Goal: Task Accomplishment & Management: Complete application form

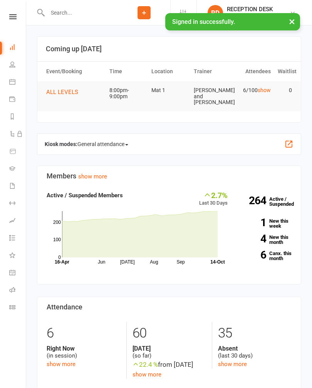
click at [12, 173] on link "Gradings" at bounding box center [17, 169] width 17 height 17
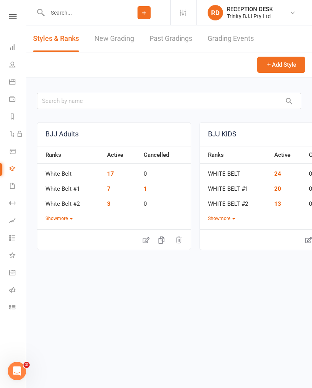
click at [121, 39] on link "New Grading" at bounding box center [114, 38] width 40 height 27
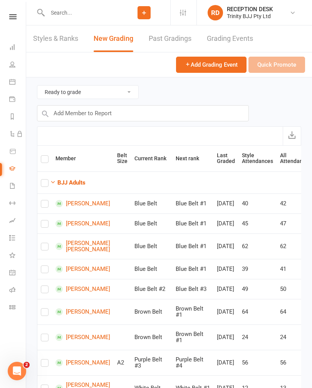
click at [69, 185] on button "BJJ Adults" at bounding box center [67, 182] width 35 height 9
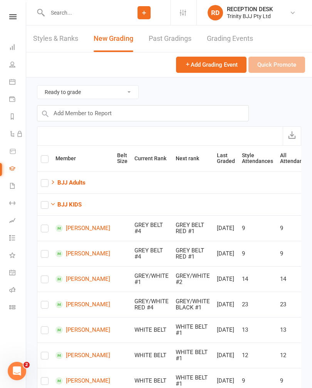
click at [67, 184] on strong "BJJ Adults" at bounding box center [71, 182] width 28 height 7
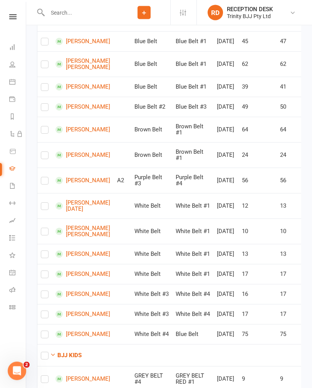
scroll to position [182, 0]
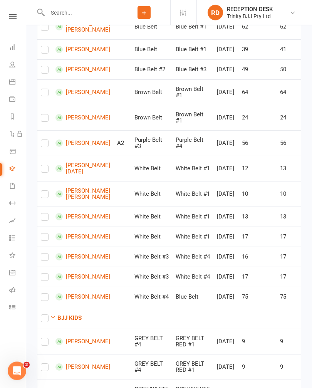
click at [49, 191] on input "checkbox" at bounding box center [45, 191] width 8 height 0
checkbox input "true"
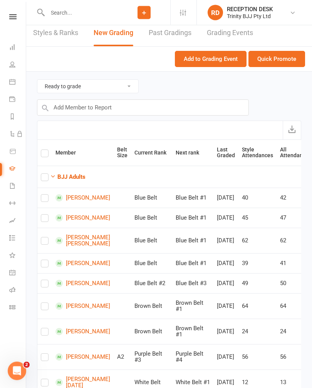
scroll to position [0, 0]
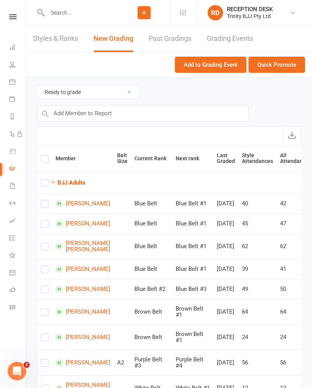
click at [285, 67] on button "Quick Promote" at bounding box center [276, 65] width 57 height 16
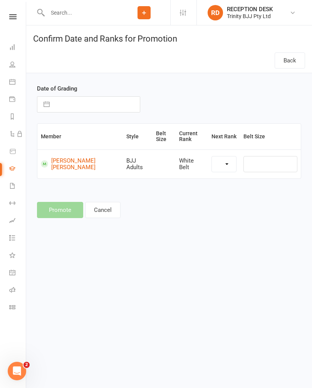
select select "34886"
click at [57, 97] on input "text" at bounding box center [97, 104] width 86 height 15
select select "8"
select select "2025"
select select "9"
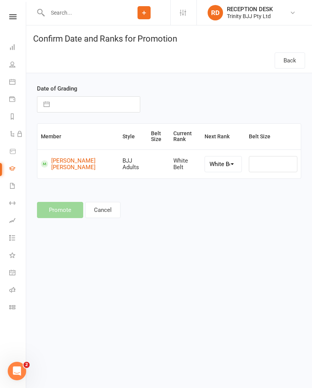
select select "2025"
select select "10"
select select "2025"
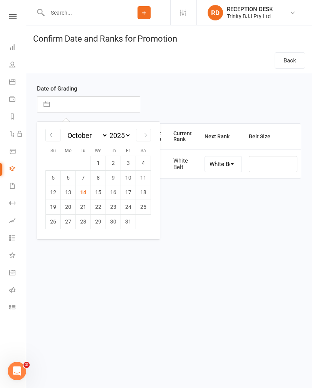
click at [77, 98] on input "text" at bounding box center [97, 104] width 86 height 15
click at [84, 98] on input "text" at bounding box center [97, 104] width 86 height 15
click at [53, 99] on button "button" at bounding box center [47, 104] width 14 height 15
click at [43, 104] on button "button" at bounding box center [47, 104] width 14 height 15
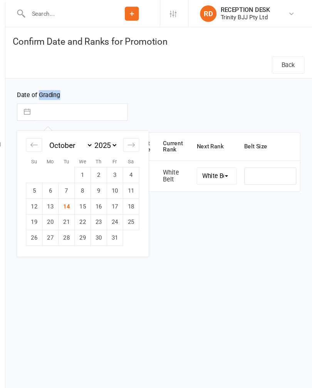
click at [76, 189] on td "14" at bounding box center [83, 192] width 15 height 15
type input "[DATE]"
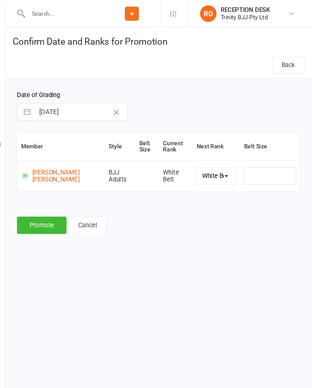
click at [43, 211] on button "Promote" at bounding box center [60, 210] width 46 height 16
